Goal: Information Seeking & Learning: Stay updated

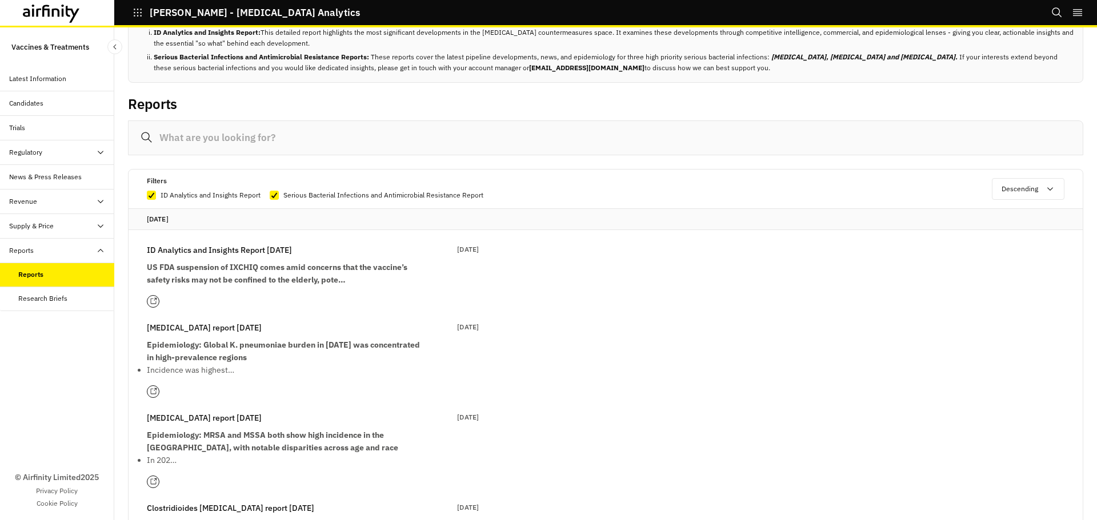
scroll to position [57, 0]
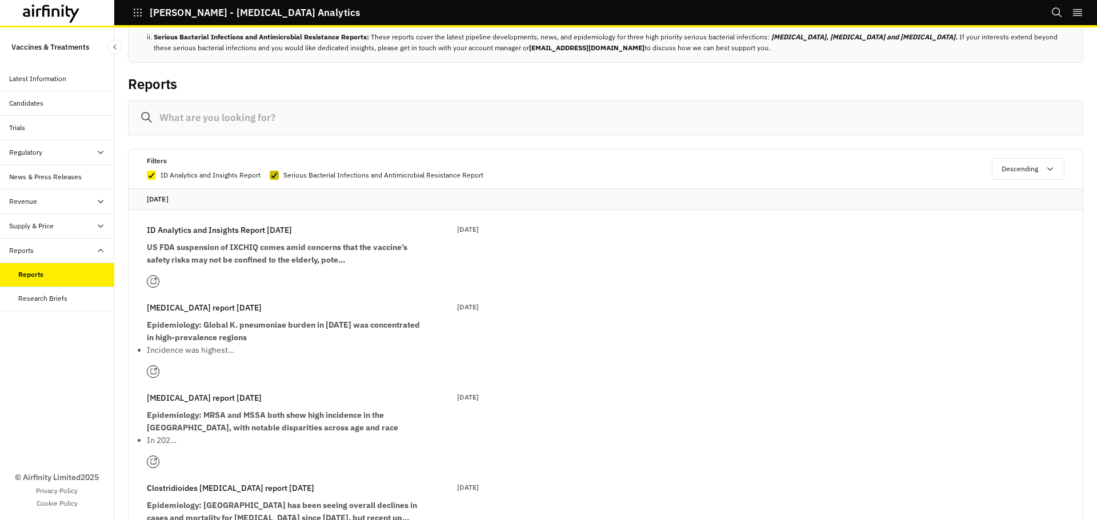
click at [275, 173] on polyline at bounding box center [274, 175] width 5 height 5
click at [270, 175] on input "Serious Bacterial Infections and Antimicrobial Resistance Report" at bounding box center [269, 175] width 1 height 1
checkbox input "false"
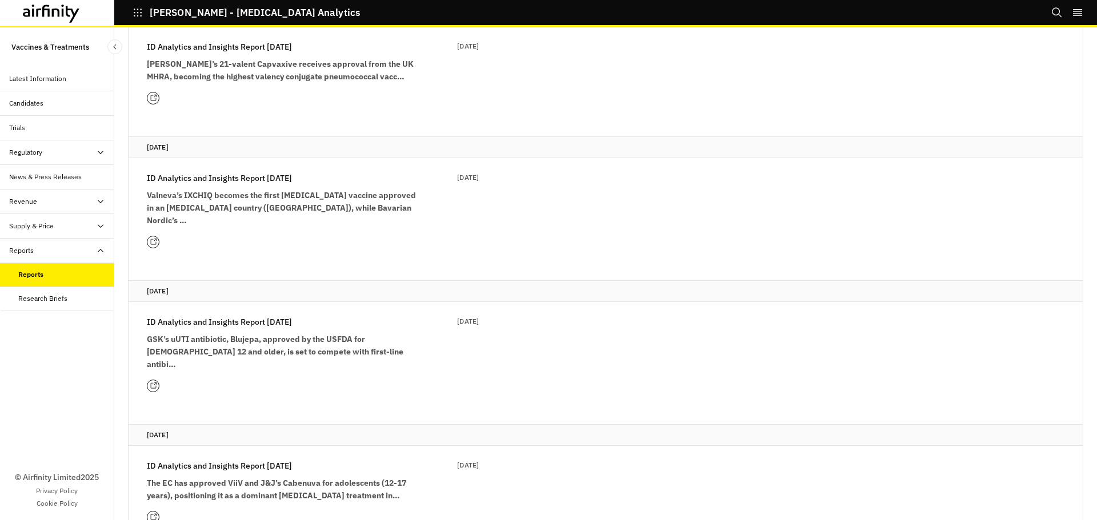
scroll to position [571, 0]
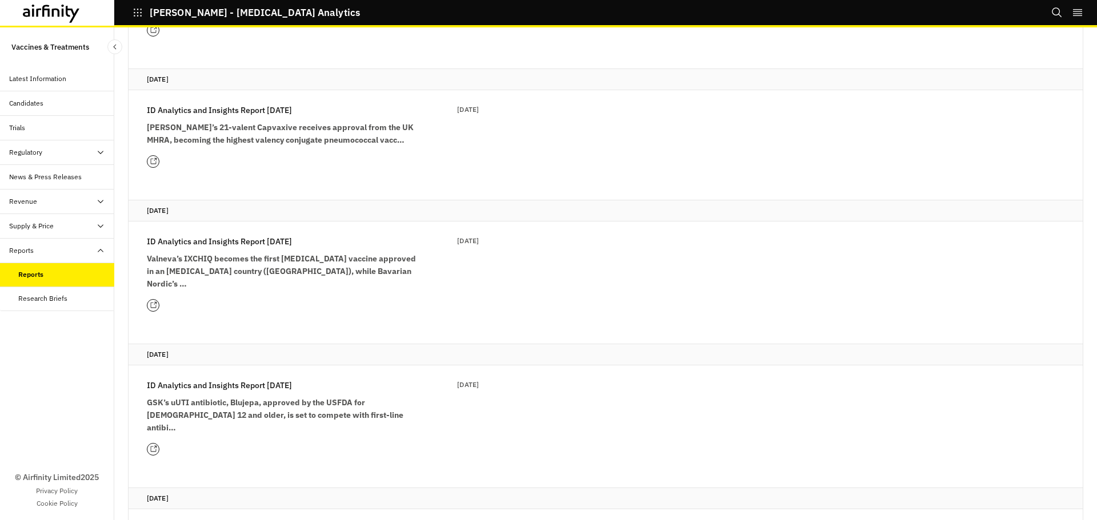
click at [256, 257] on strong "Valneva’s IXCHIQ becomes the first chikungunya vaccine approved in an endemic c…" at bounding box center [281, 271] width 269 height 35
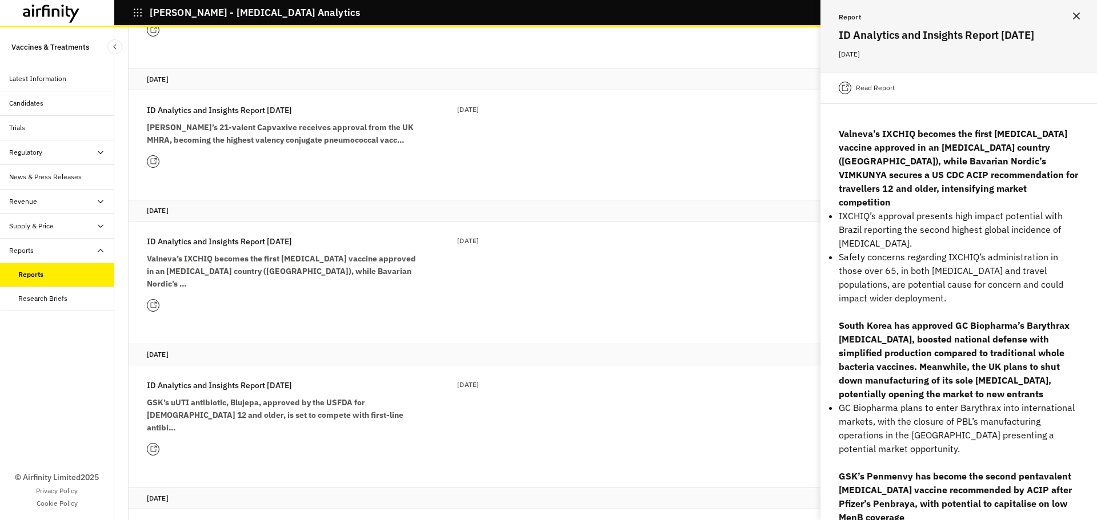
click at [1078, 19] on button "Close" at bounding box center [1076, 16] width 18 height 18
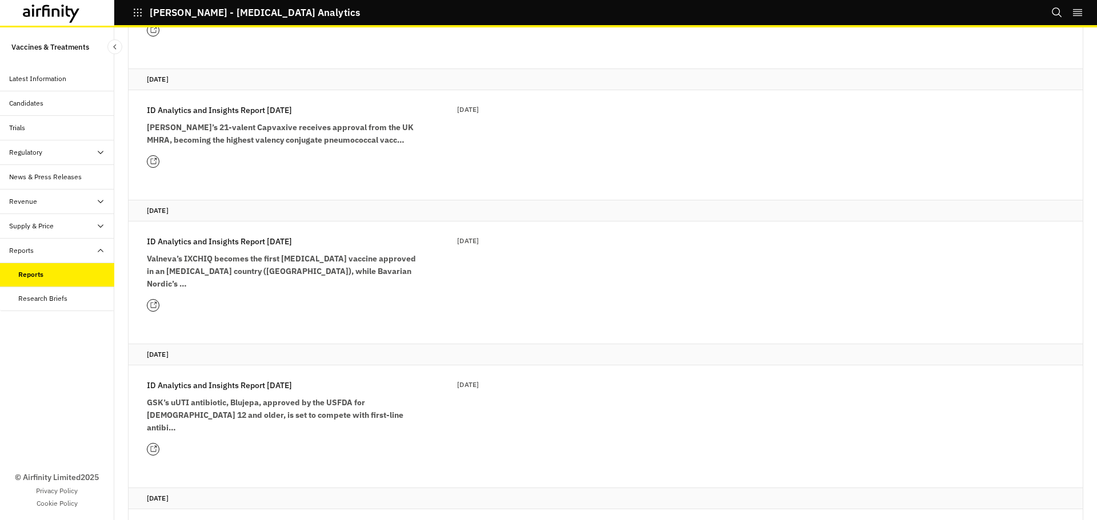
click at [154, 302] on icon at bounding box center [153, 305] width 7 height 7
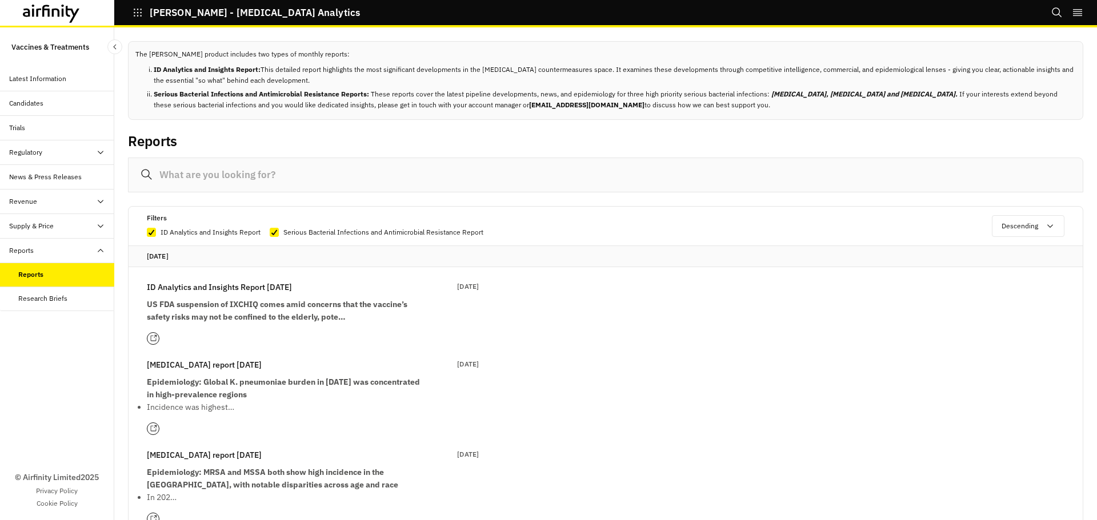
click at [284, 236] on p "Serious Bacterial Infections and Antimicrobial Resistance Report" at bounding box center [383, 232] width 200 height 11
click at [270, 232] on input "Serious Bacterial Infections and Antimicrobial Resistance Report" at bounding box center [269, 232] width 1 height 1
checkbox input "false"
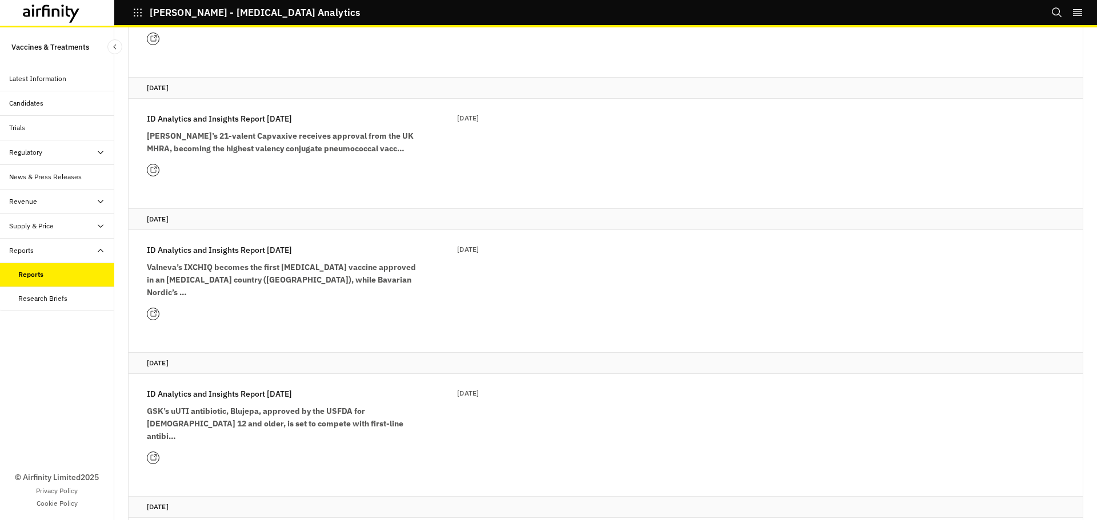
scroll to position [685, 0]
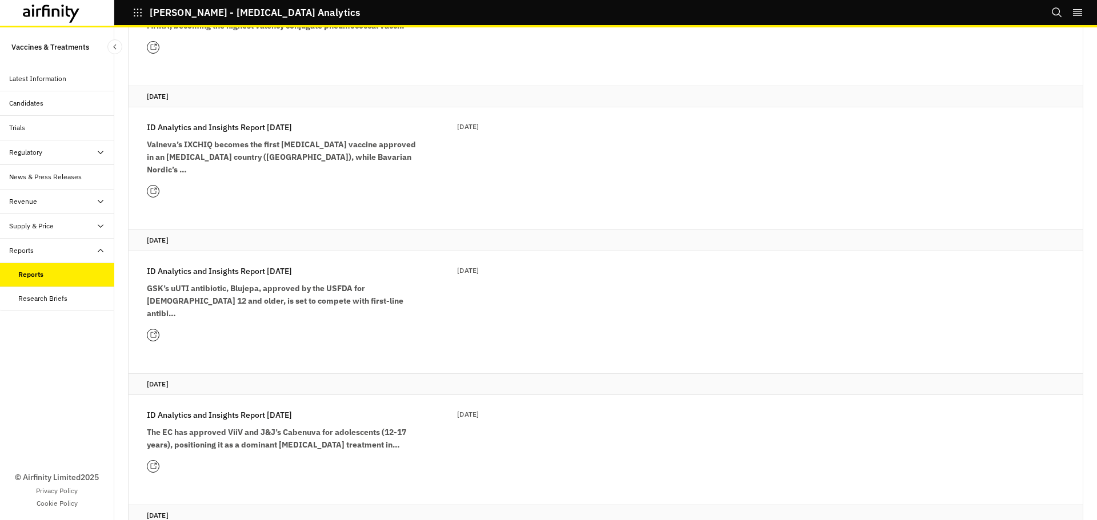
click at [181, 265] on p "ID Analytics and Insights Report 1st April" at bounding box center [219, 271] width 145 height 13
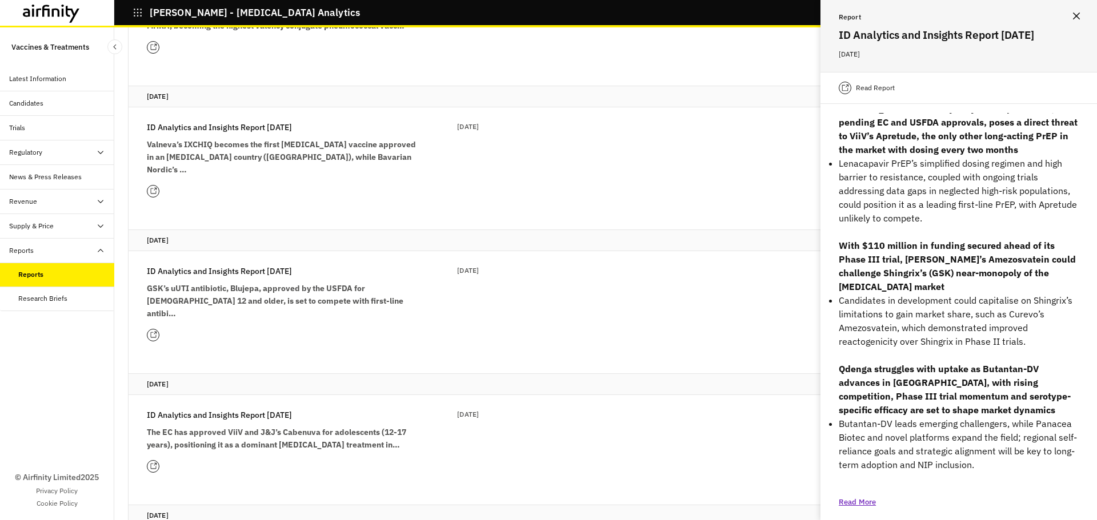
scroll to position [742, 0]
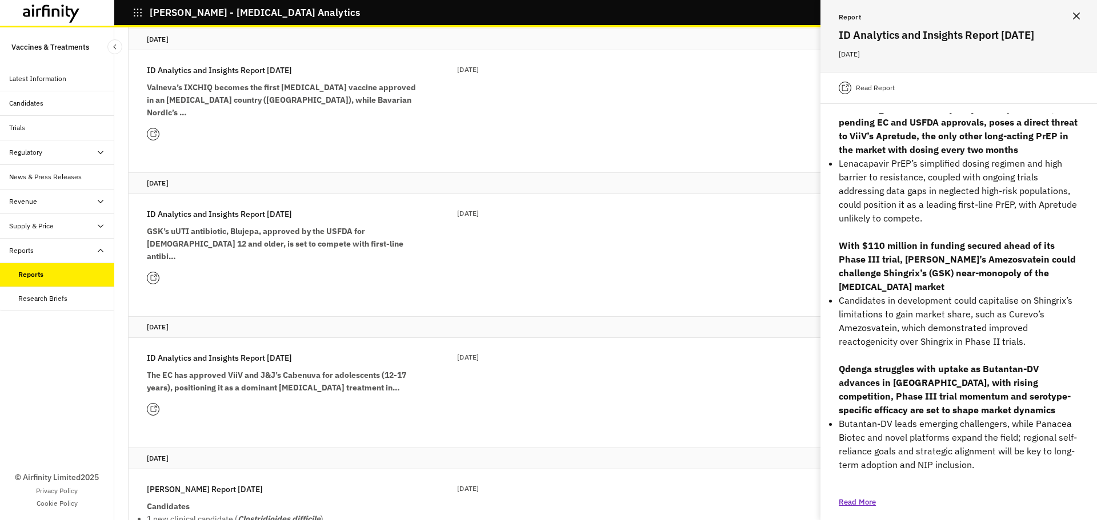
click at [279, 370] on strong "The EC has approved ViiV and J&J’s Cabenuva for adolescents (12-17 years), posi…" at bounding box center [276, 381] width 259 height 23
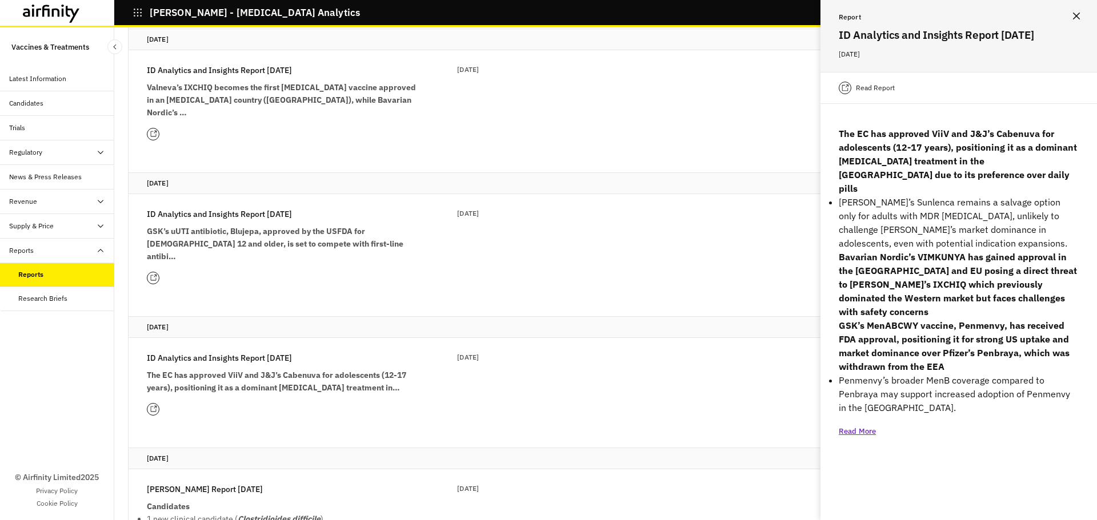
scroll to position [0, 0]
click at [267, 370] on strong "The EC has approved ViiV and J&J’s Cabenuva for adolescents (12-17 years), posi…" at bounding box center [276, 381] width 259 height 23
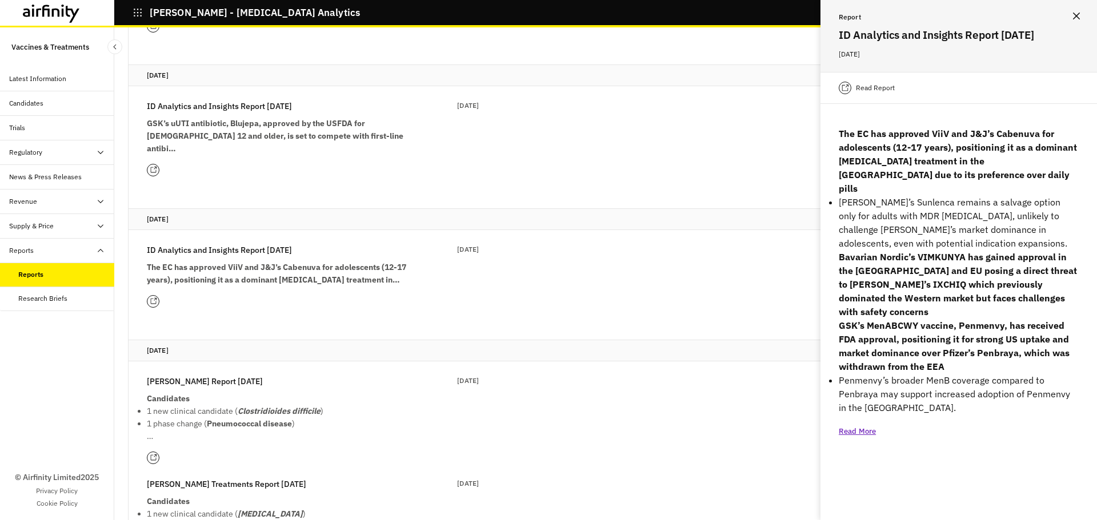
scroll to position [914, 0]
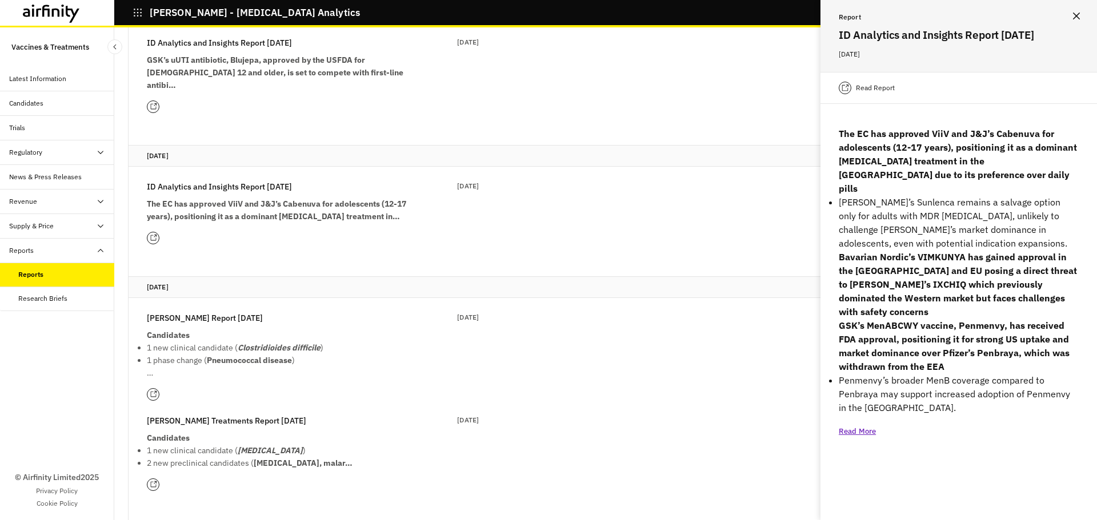
click at [216, 329] on p "Candidates" at bounding box center [284, 335] width 274 height 13
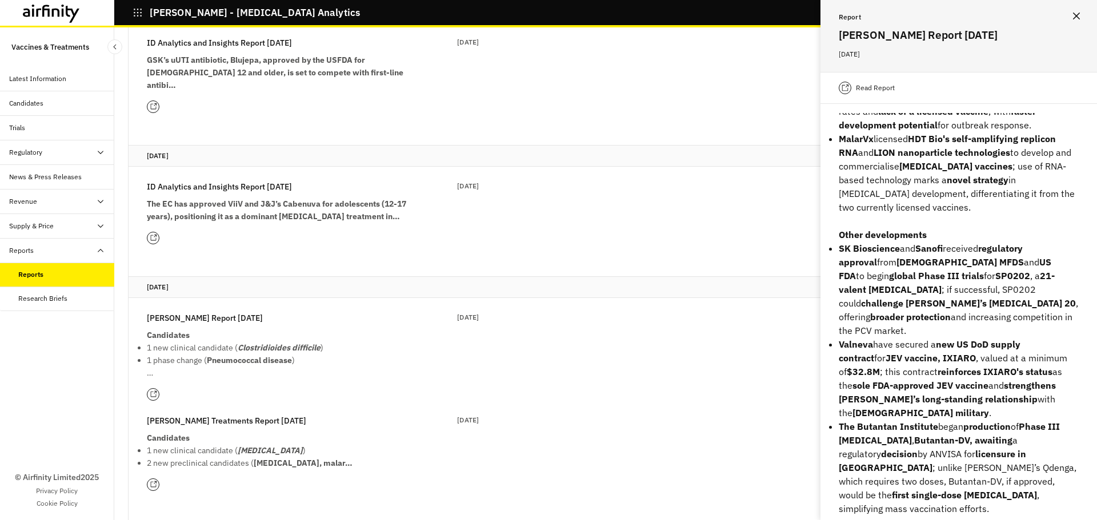
scroll to position [351, 0]
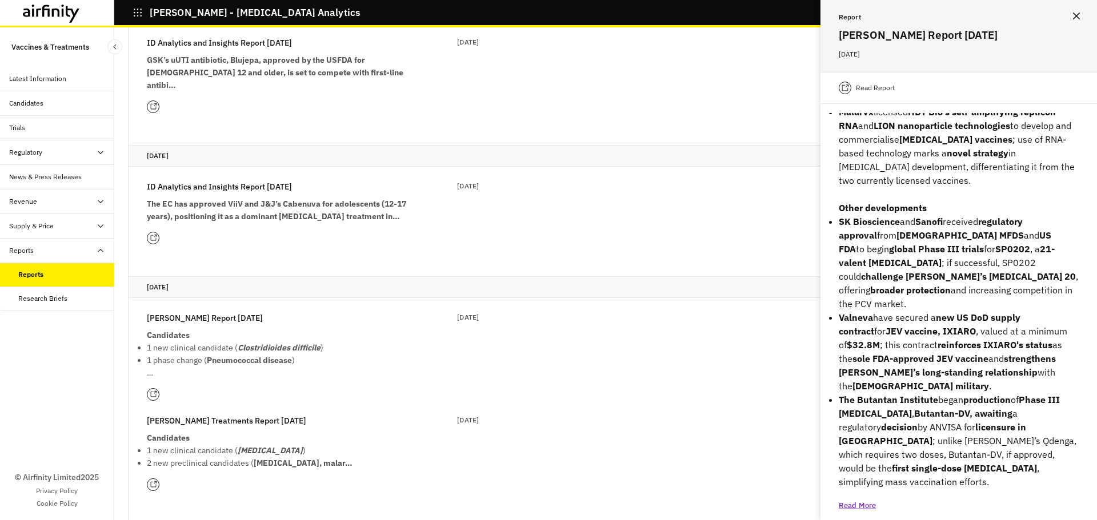
click at [234, 199] on strong "The EC has approved ViiV and J&J’s Cabenuva for adolescents (12-17 years), posi…" at bounding box center [276, 210] width 259 height 23
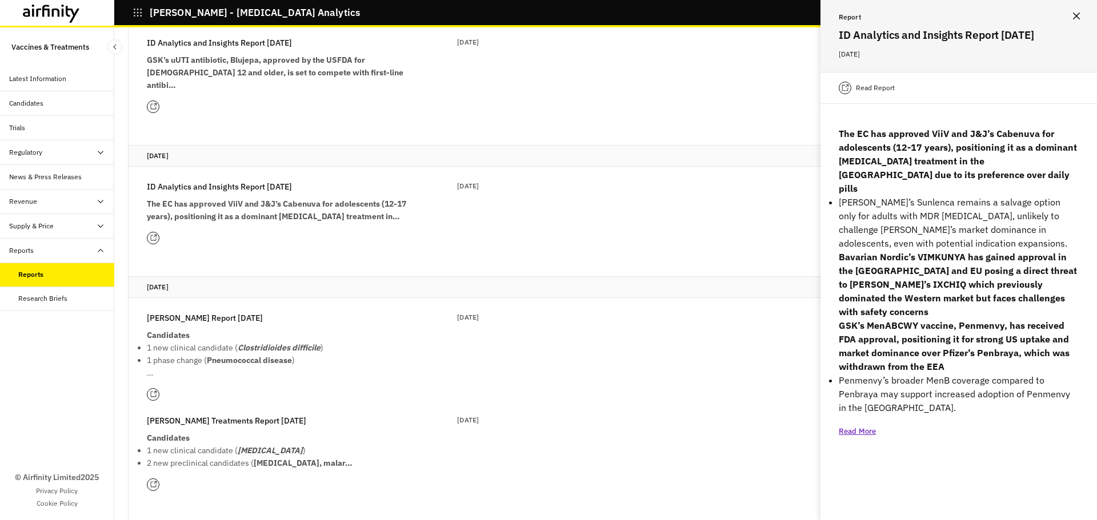
scroll to position [0, 0]
click at [154, 234] on icon at bounding box center [153, 237] width 7 height 7
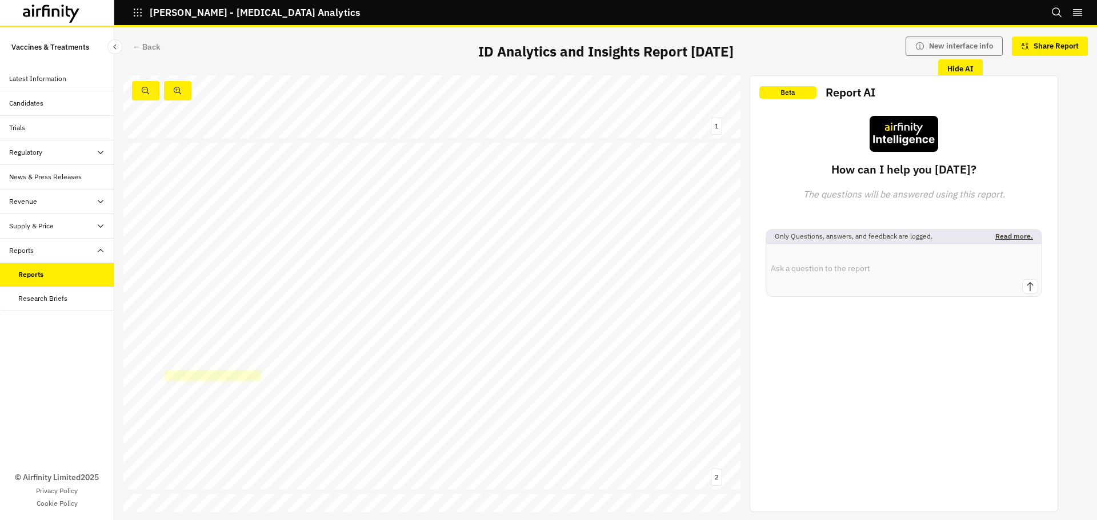
click at [225, 378] on link at bounding box center [212, 375] width 95 height 9
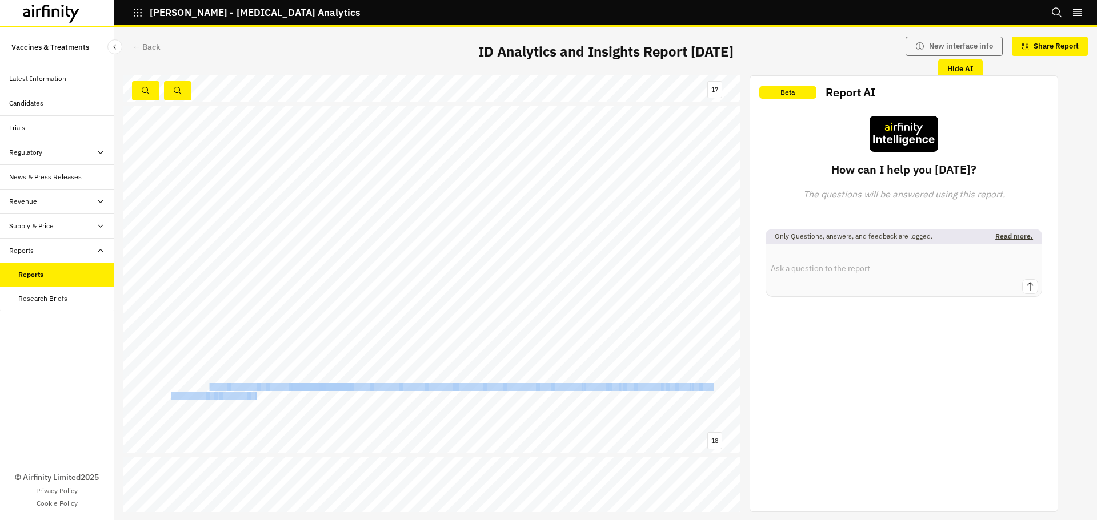
drag, startPoint x: 207, startPoint y: 384, endPoint x: 256, endPoint y: 392, distance: 49.8
click at [123, 106] on span "Tracking traveller numbers to CHIKV - endemic countries helps estimate vaccine …" at bounding box center [123, 106] width 0 height 0
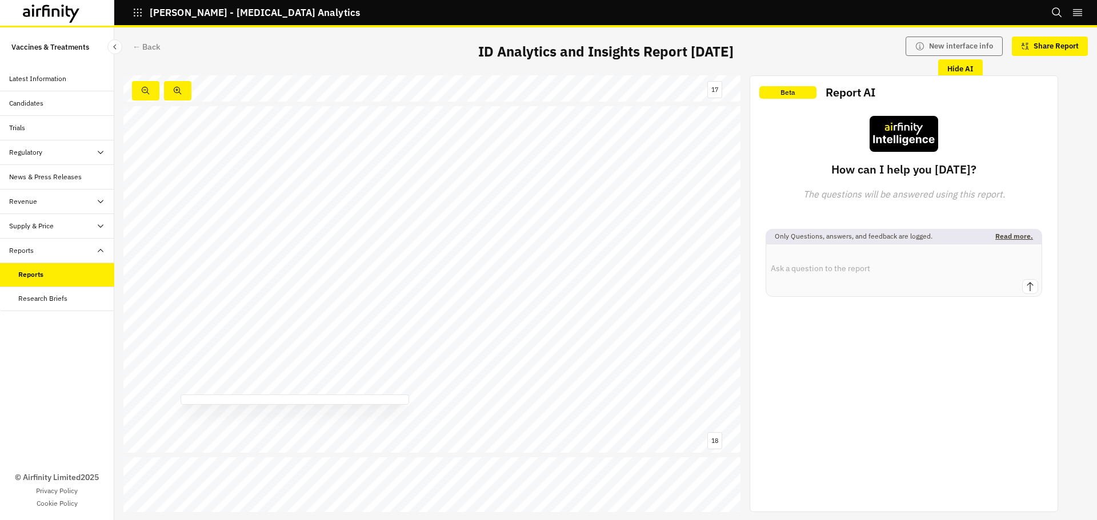
click at [319, 380] on span "expected" at bounding box center [307, 378] width 30 height 7
click at [561, 397] on link at bounding box center [574, 396] width 93 height 7
click at [145, 44] on div "← Back" at bounding box center [146, 47] width 28 height 12
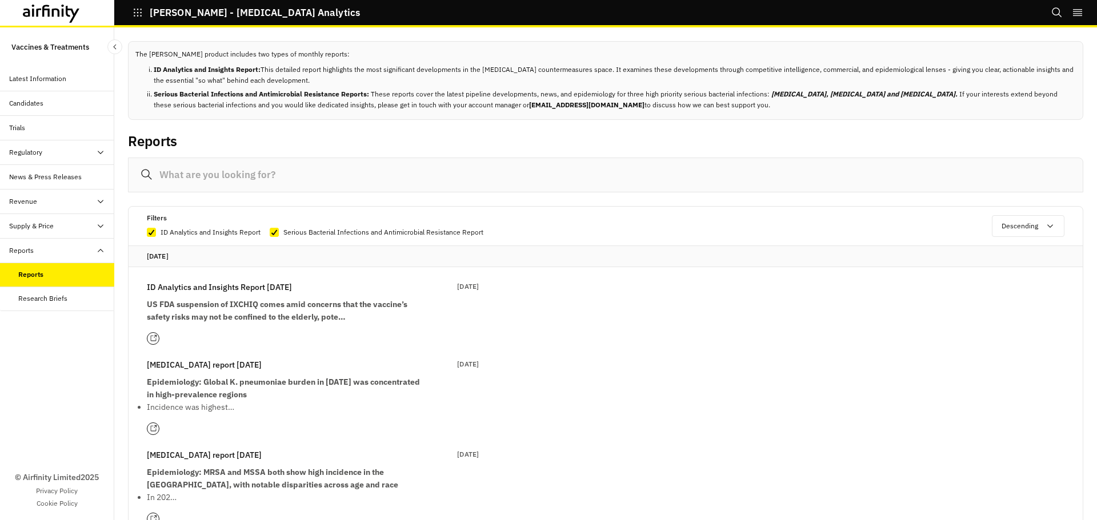
click at [325, 232] on p "Serious Bacterial Infections and Antimicrobial Resistance Report" at bounding box center [383, 232] width 200 height 11
click at [270, 232] on input "Serious Bacterial Infections and Antimicrobial Resistance Report" at bounding box center [269, 232] width 1 height 1
checkbox input "false"
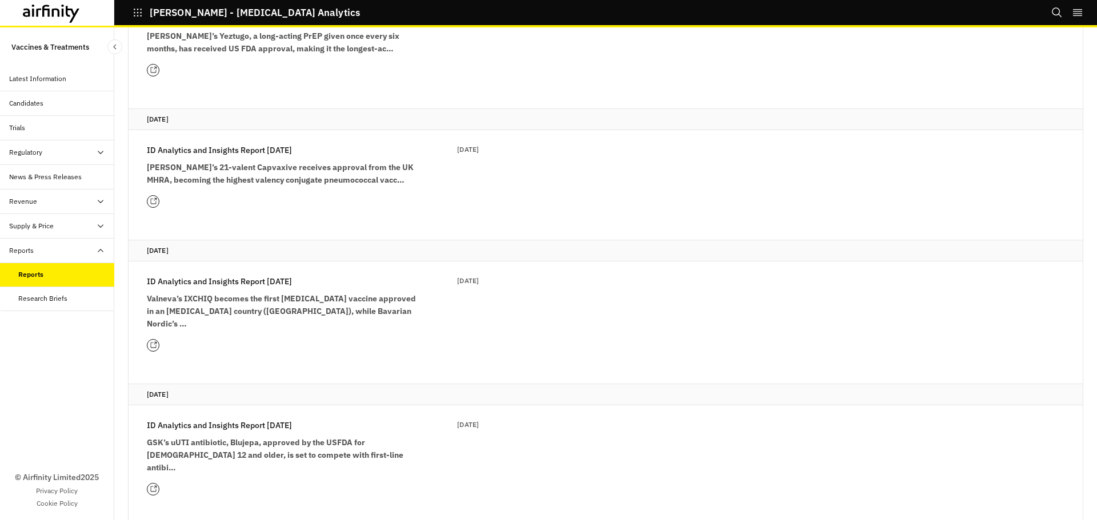
scroll to position [628, 0]
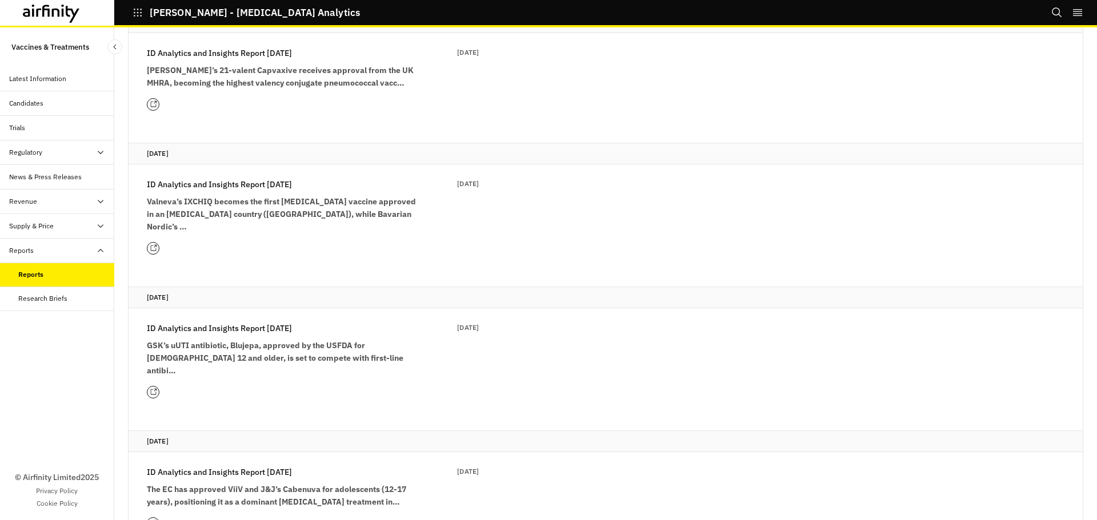
click at [246, 344] on strong "GSK’s uUTI antibiotic, Blujepa, approved by the USFDA for females 12 and older,…" at bounding box center [275, 357] width 256 height 35
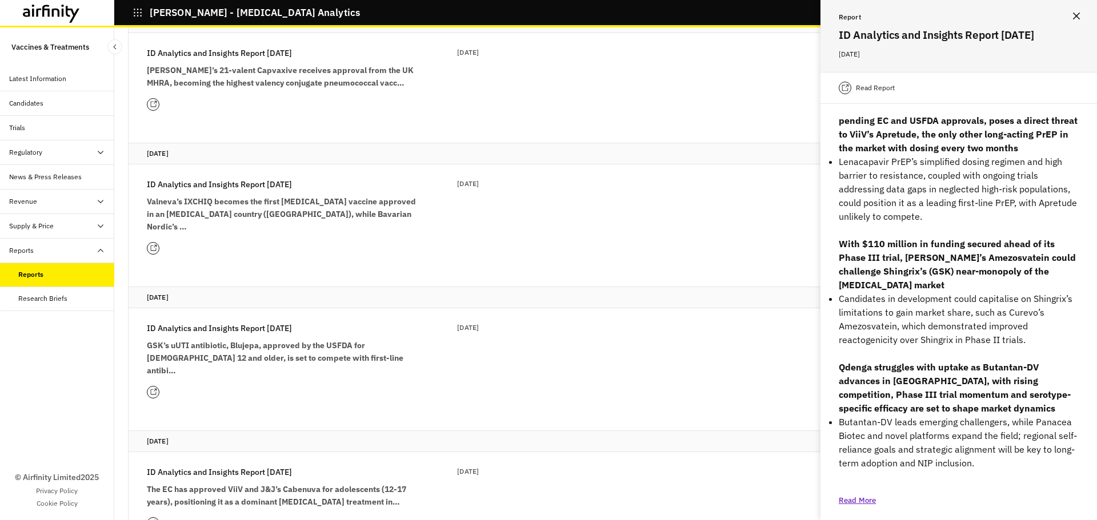
scroll to position [296, 0]
click at [251, 215] on strong "Valneva’s IXCHIQ becomes the first chikungunya vaccine approved in an endemic c…" at bounding box center [281, 213] width 269 height 35
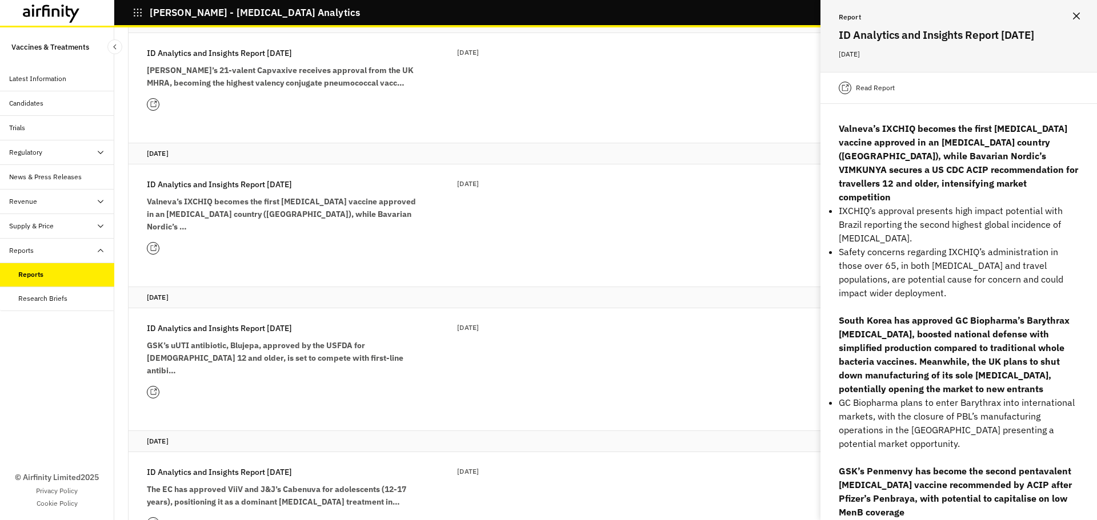
scroll to position [0, 0]
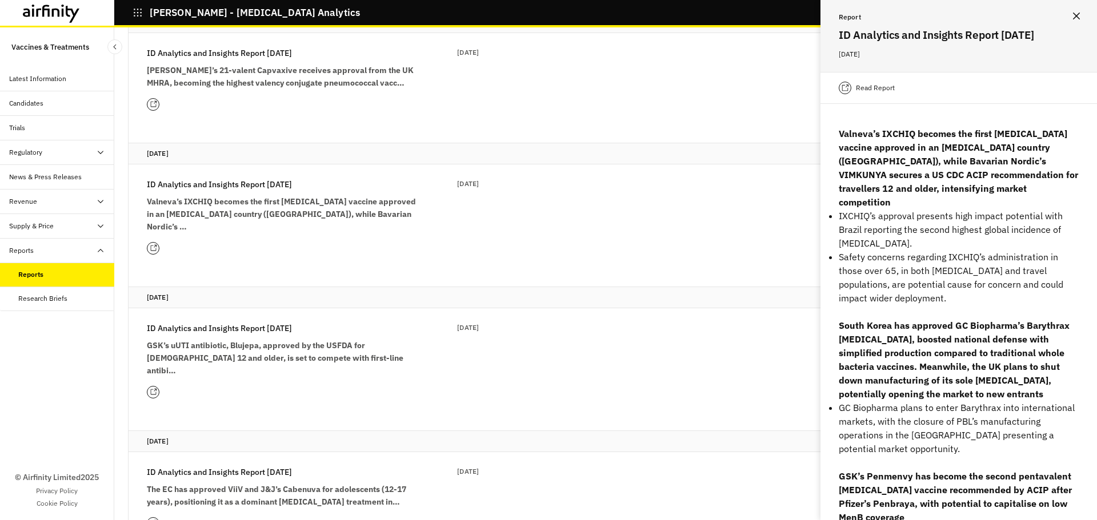
click at [154, 246] on icon at bounding box center [153, 249] width 6 height 6
